Goal: Navigation & Orientation: Find specific page/section

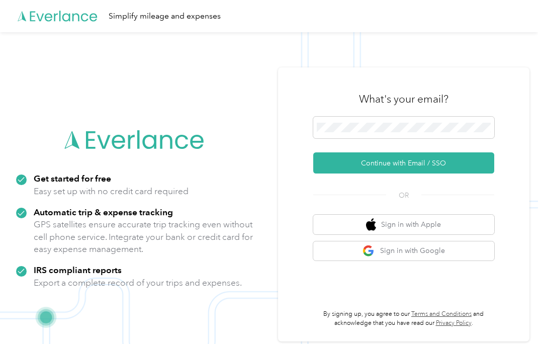
click at [442, 165] on button "Continue with Email / SSO" at bounding box center [403, 162] width 181 height 21
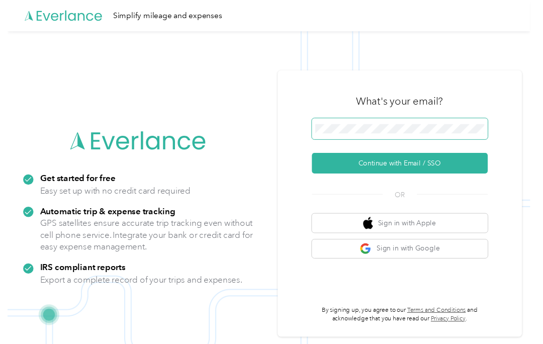
scroll to position [10, 0]
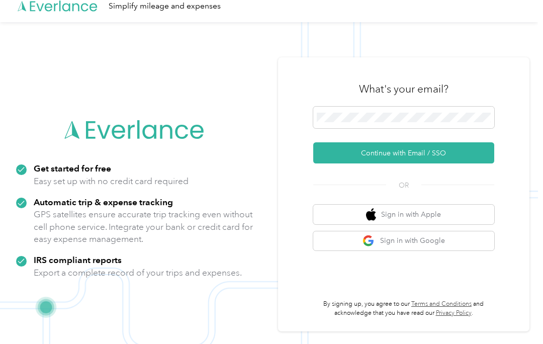
click at [458, 156] on button "Continue with Email / SSO" at bounding box center [403, 152] width 181 height 21
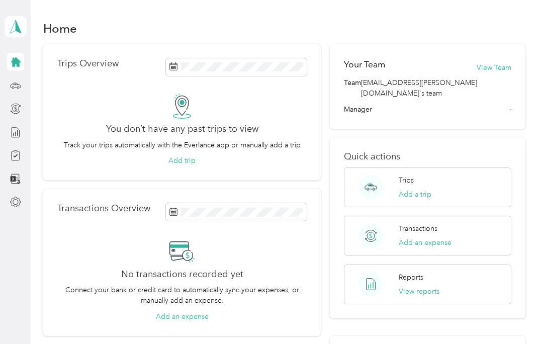
click at [17, 62] on icon at bounding box center [16, 62] width 10 height 10
click at [22, 32] on icon at bounding box center [15, 27] width 15 height 14
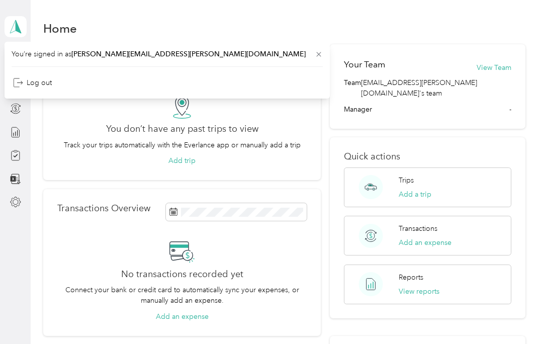
click at [8, 234] on aside "[PERSON_NAME] Personal dashboard" at bounding box center [15, 172] width 31 height 344
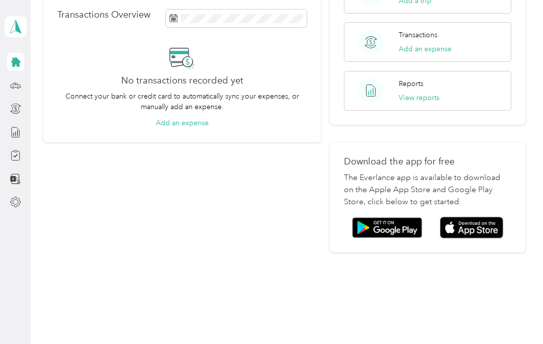
scroll to position [193, 0]
click at [481, 223] on img at bounding box center [471, 228] width 63 height 22
